Goal: Task Accomplishment & Management: Manage account settings

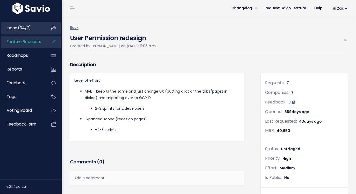
click at [25, 26] on span "Inbox (34/7)" at bounding box center [19, 27] width 24 height 5
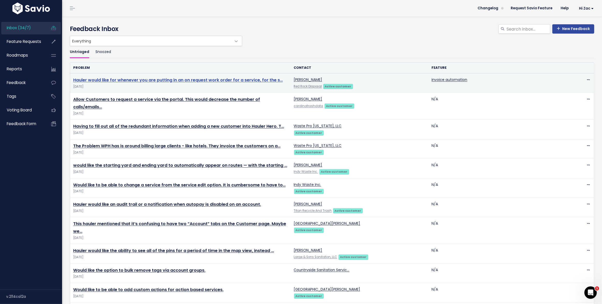
click at [99, 81] on link "Hauler would like for whenever you are putting in an on request work order for …" at bounding box center [178, 80] width 210 height 6
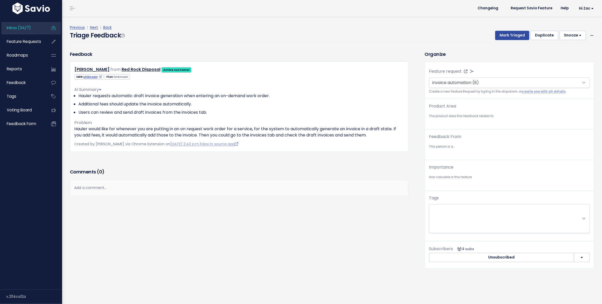
click at [99, 80] on div "Joe Kauffman from Red Rock Disposal Active customer Unknown" at bounding box center [239, 107] width 339 height 90
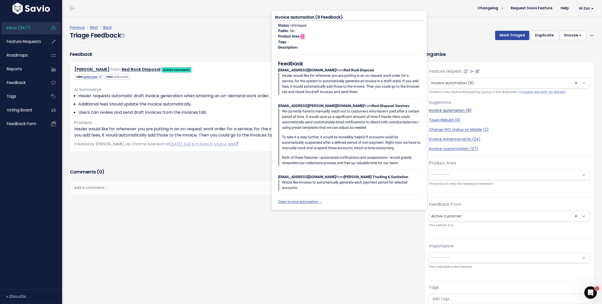
click at [454, 111] on link "invoice automation (8)" at bounding box center [509, 110] width 161 height 5
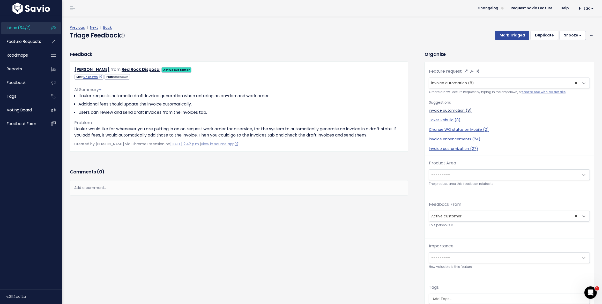
click at [454, 111] on link "invoice automation (8)" at bounding box center [509, 110] width 161 height 5
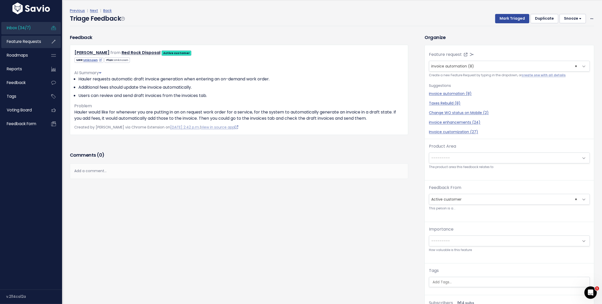
click at [21, 42] on span "Feature Requests" at bounding box center [24, 41] width 34 height 5
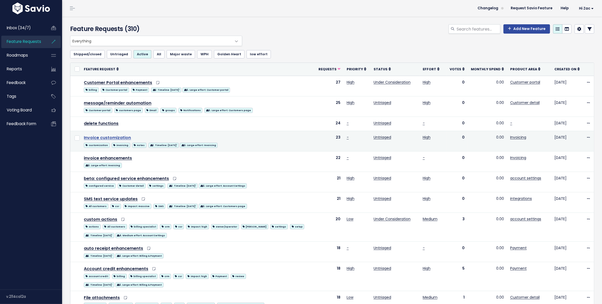
click at [114, 136] on link "Invoice customization" at bounding box center [107, 138] width 47 height 6
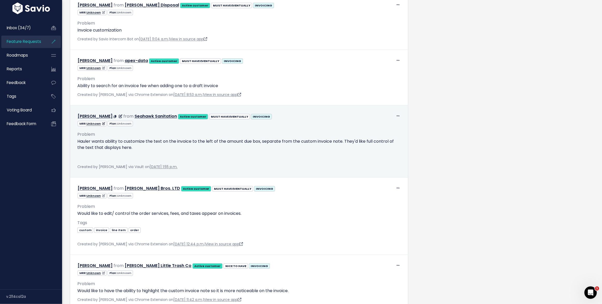
scroll to position [683, 0]
